Goal: Task Accomplishment & Management: Use online tool/utility

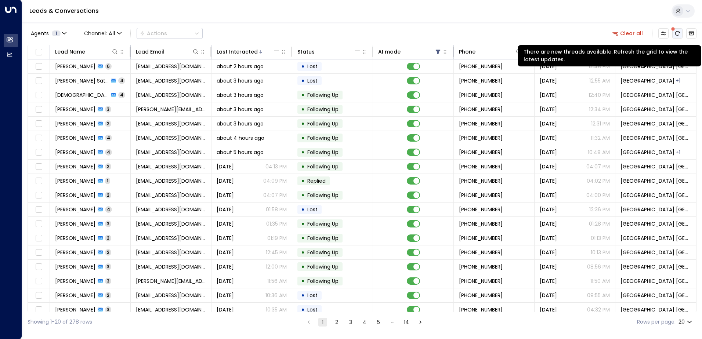
click at [681, 33] on button "There are new threads available. Refresh the grid to view the latest updates." at bounding box center [677, 33] width 10 height 10
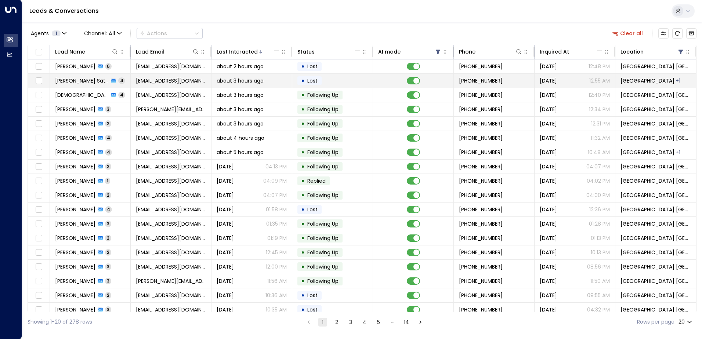
click at [183, 80] on span "[EMAIL_ADDRESS][DOMAIN_NAME]" at bounding box center [171, 80] width 70 height 7
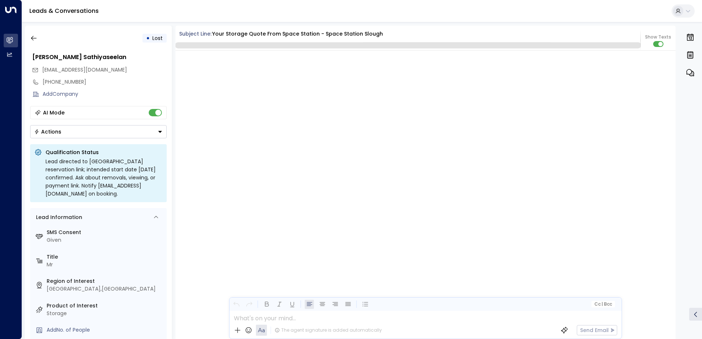
scroll to position [2229, 0]
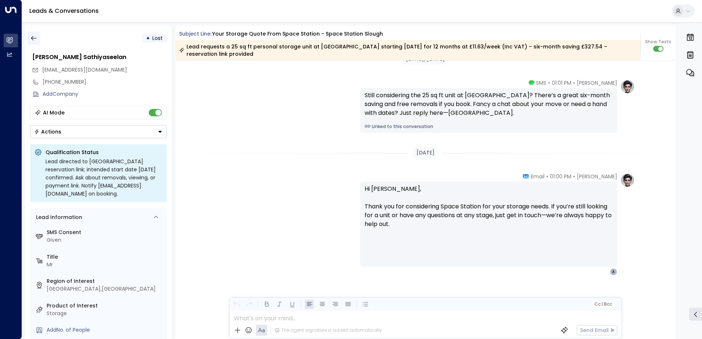
click at [35, 35] on icon "button" at bounding box center [33, 38] width 7 height 7
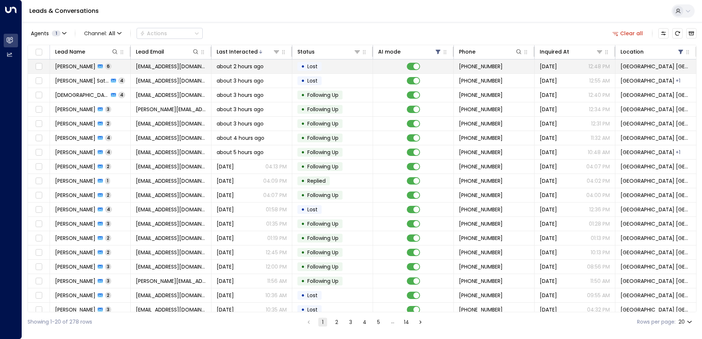
click at [154, 67] on span "[EMAIL_ADDRESS][DOMAIN_NAME]" at bounding box center [171, 66] width 70 height 7
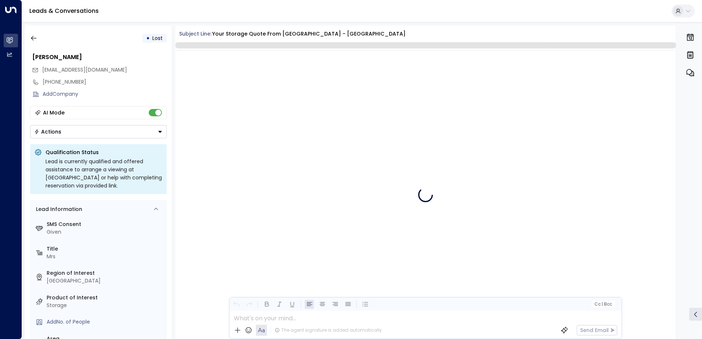
scroll to position [2820, 0]
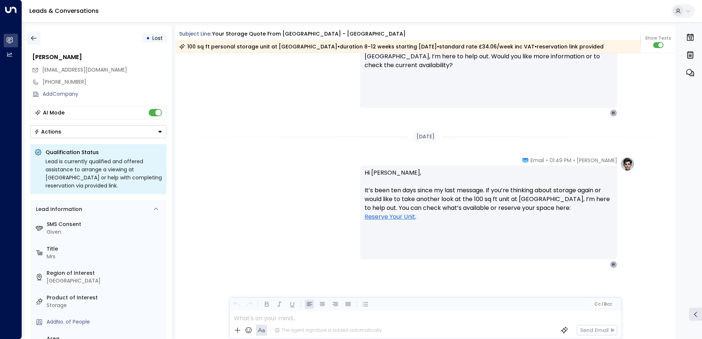
click at [37, 37] on button "button" at bounding box center [33, 38] width 13 height 13
